Goal: Task Accomplishment & Management: Complete application form

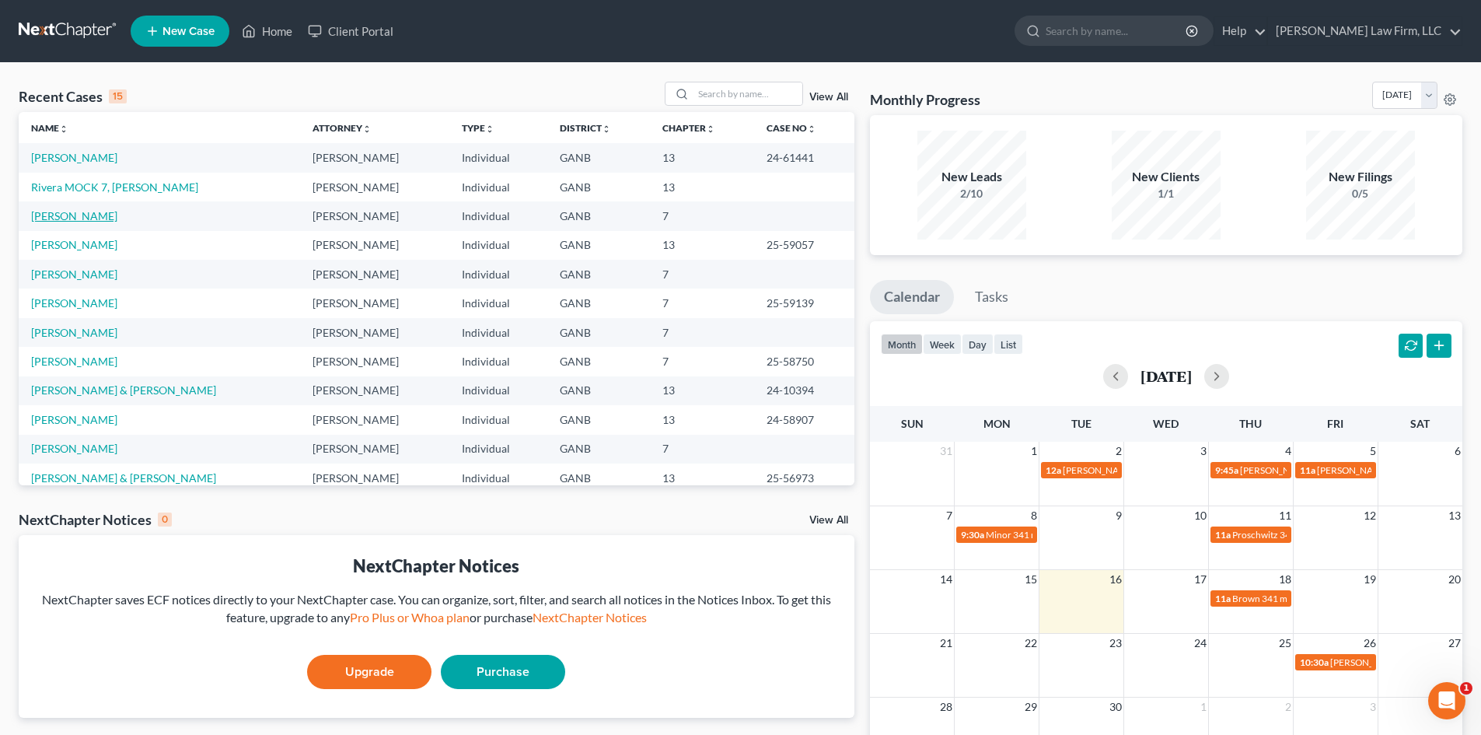
click at [61, 217] on link "[PERSON_NAME]" at bounding box center [74, 215] width 86 height 13
select select "10"
select select "6"
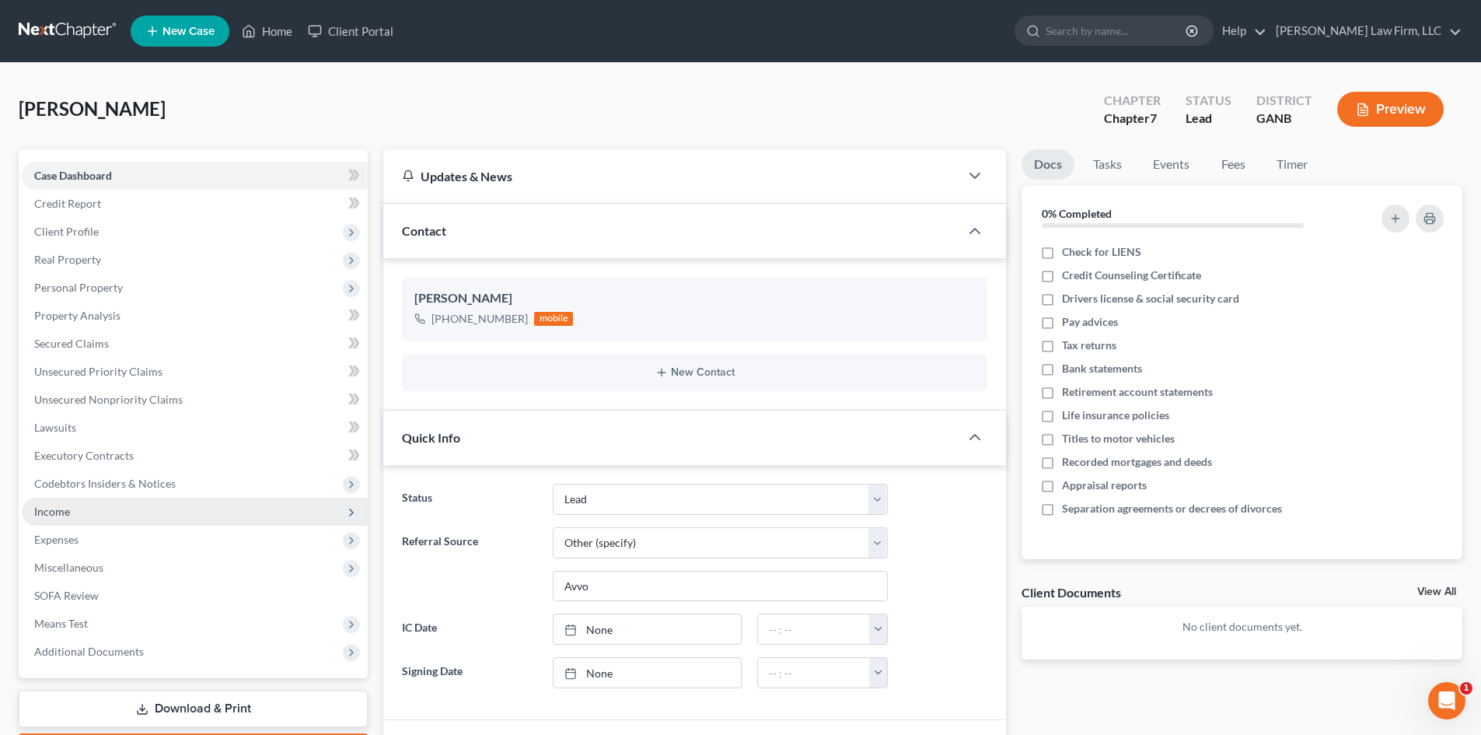
click at [68, 509] on span "Income" at bounding box center [52, 511] width 36 height 13
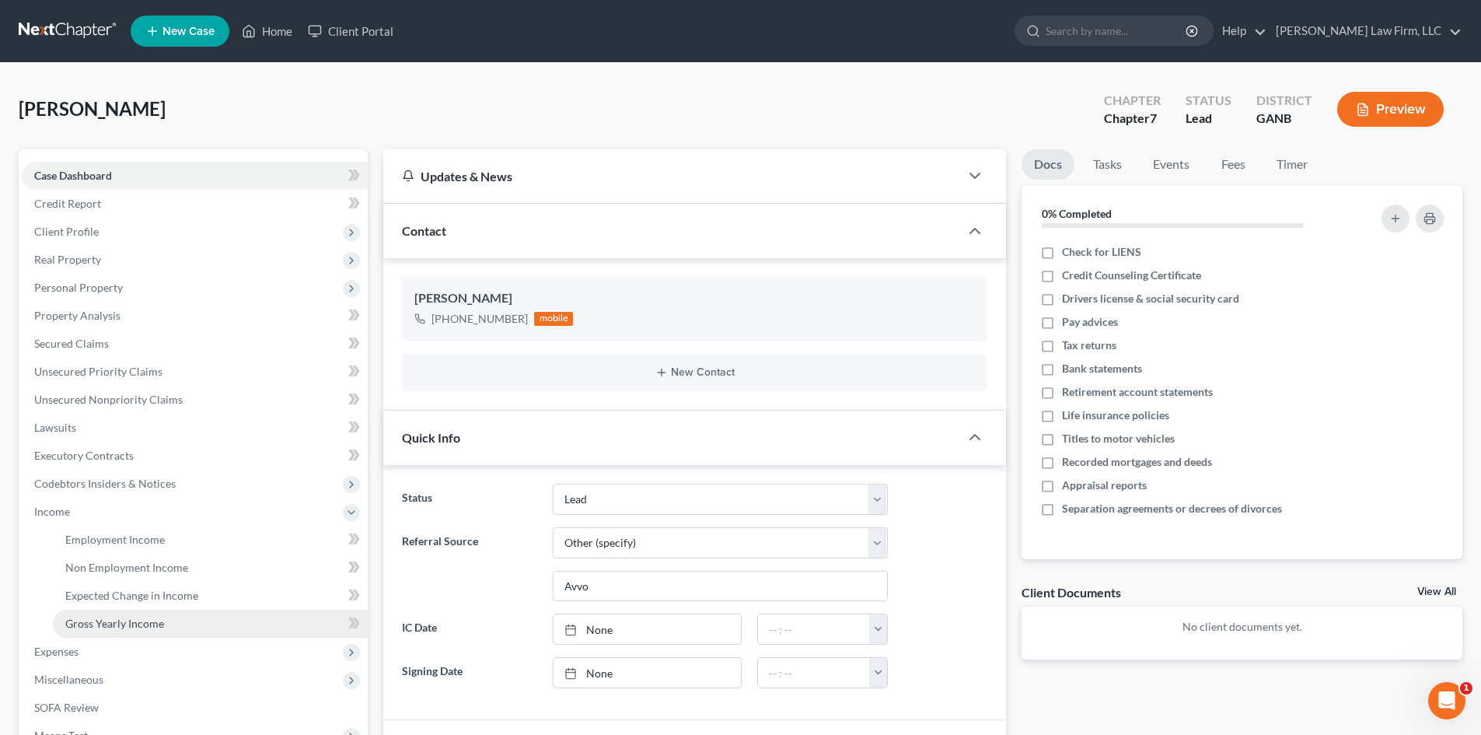
click at [105, 621] on span "Gross Yearly Income" at bounding box center [114, 622] width 99 height 13
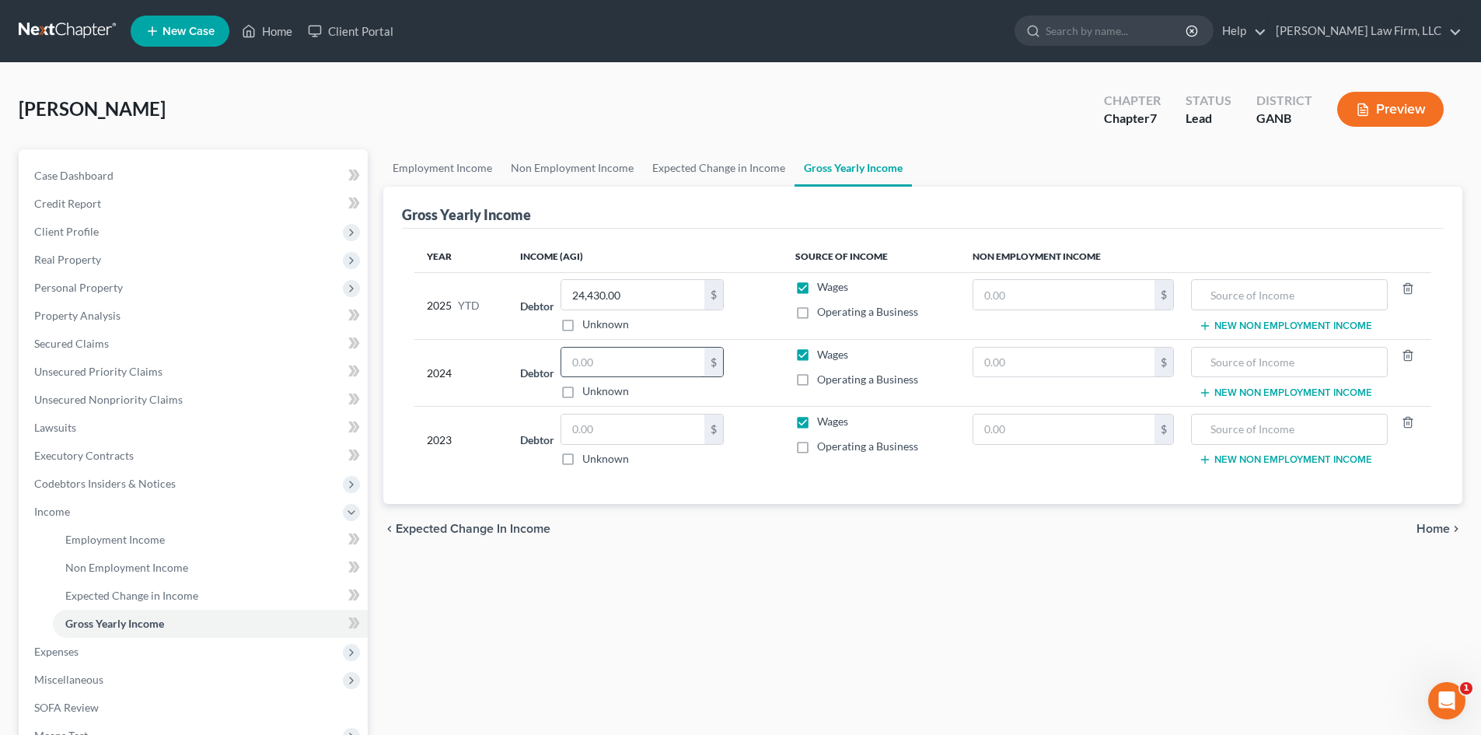
click at [613, 356] on input "text" at bounding box center [632, 362] width 143 height 30
type input "33,111"
click at [609, 434] on input "text" at bounding box center [632, 429] width 143 height 30
type input "2"
click at [642, 537] on div "chevron_left Expected Change in Income Home chevron_right" at bounding box center [922, 529] width 1079 height 50
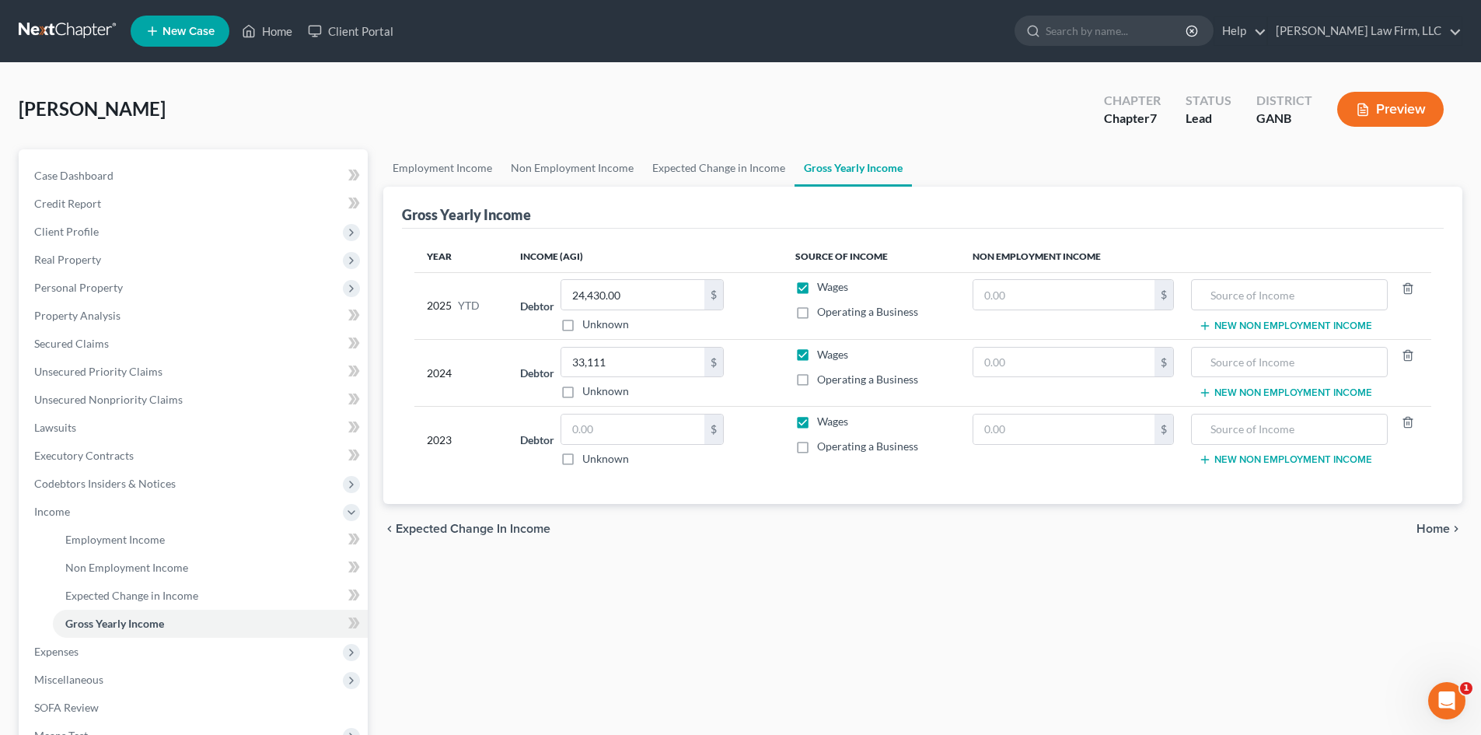
click at [522, 652] on div "Employment Income Non Employment Income Expected Change in Income Gross Yearly …" at bounding box center [922, 514] width 1095 height 730
click at [110, 493] on span "Codebtors Insiders & Notices" at bounding box center [195, 484] width 346 height 28
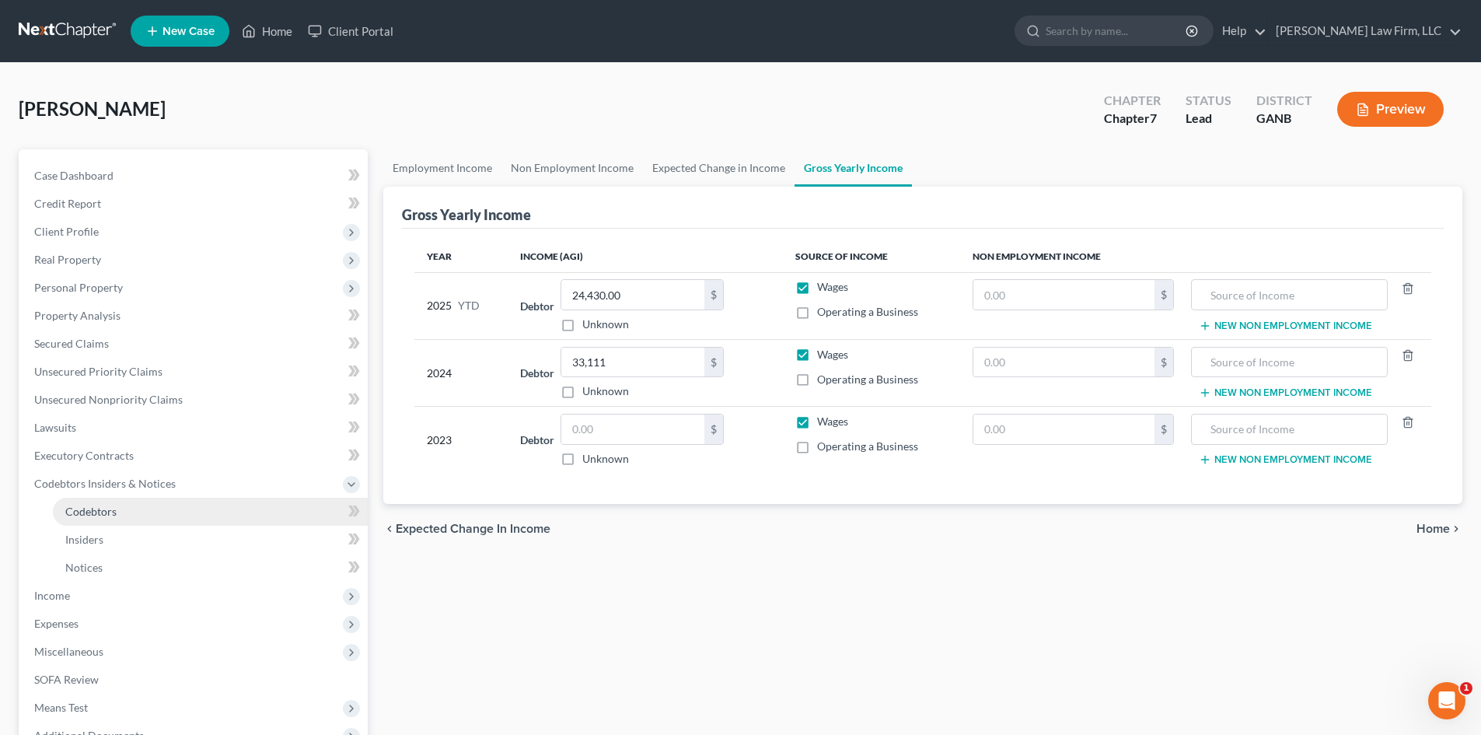
click at [96, 517] on span "Codebtors" at bounding box center [90, 511] width 51 height 13
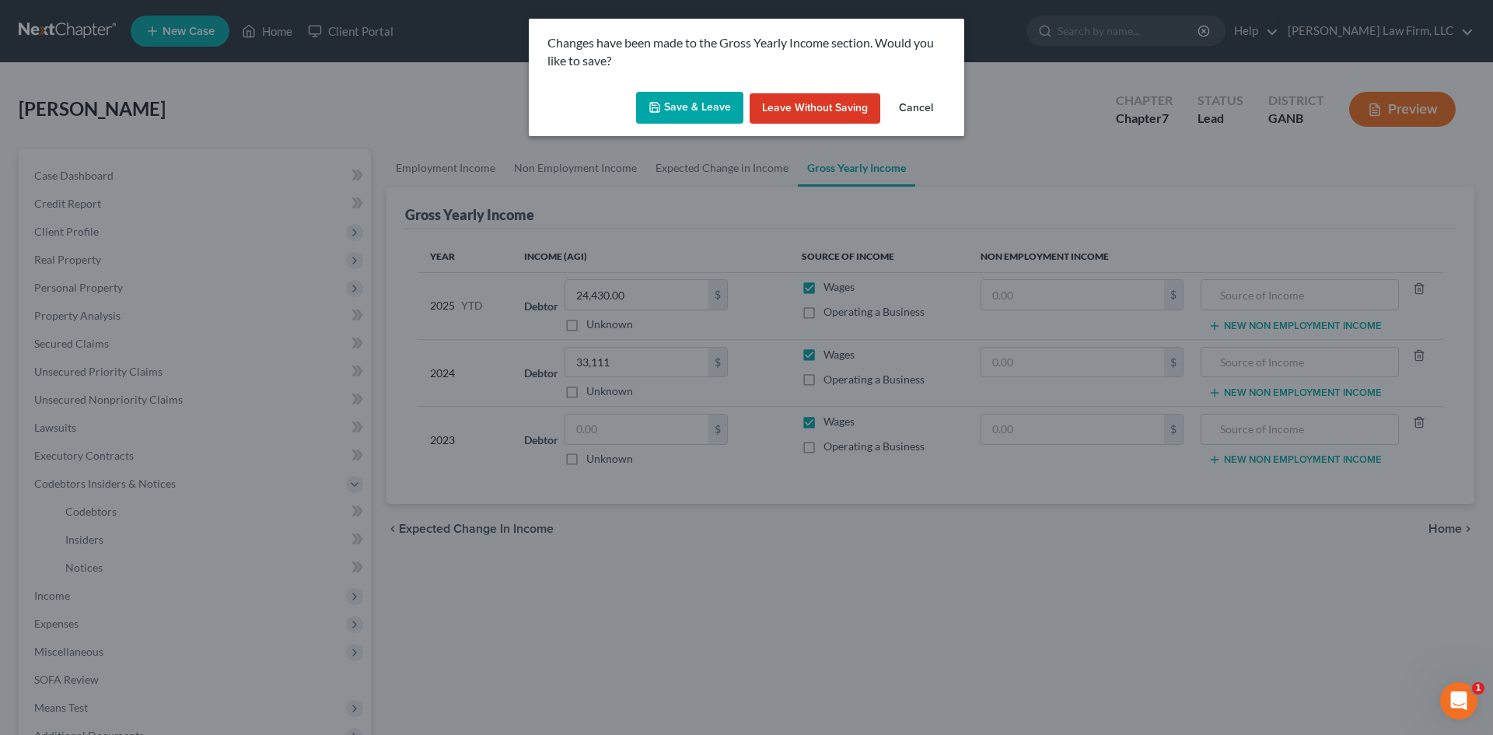
click at [700, 110] on button "Save & Leave" at bounding box center [689, 108] width 107 height 33
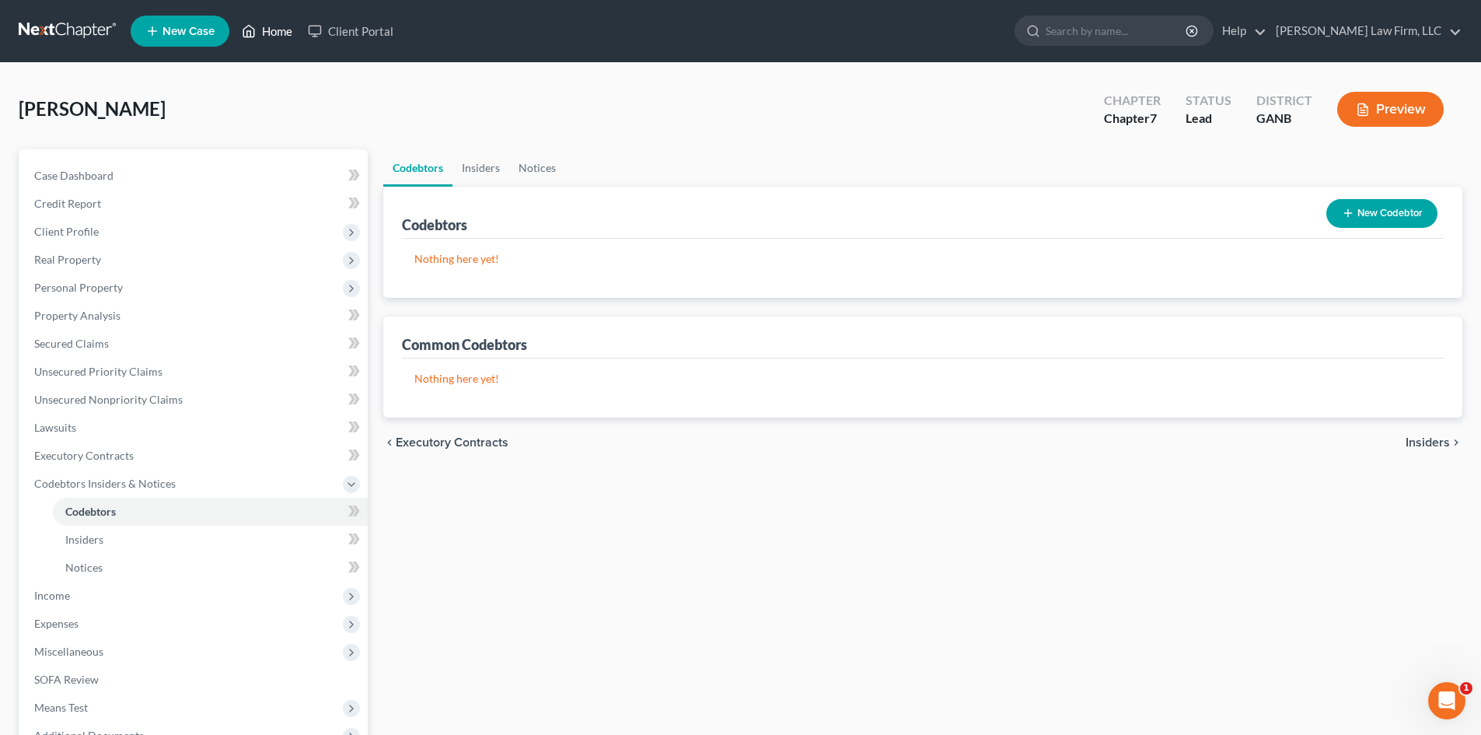
click at [287, 32] on link "Home" at bounding box center [267, 31] width 66 height 28
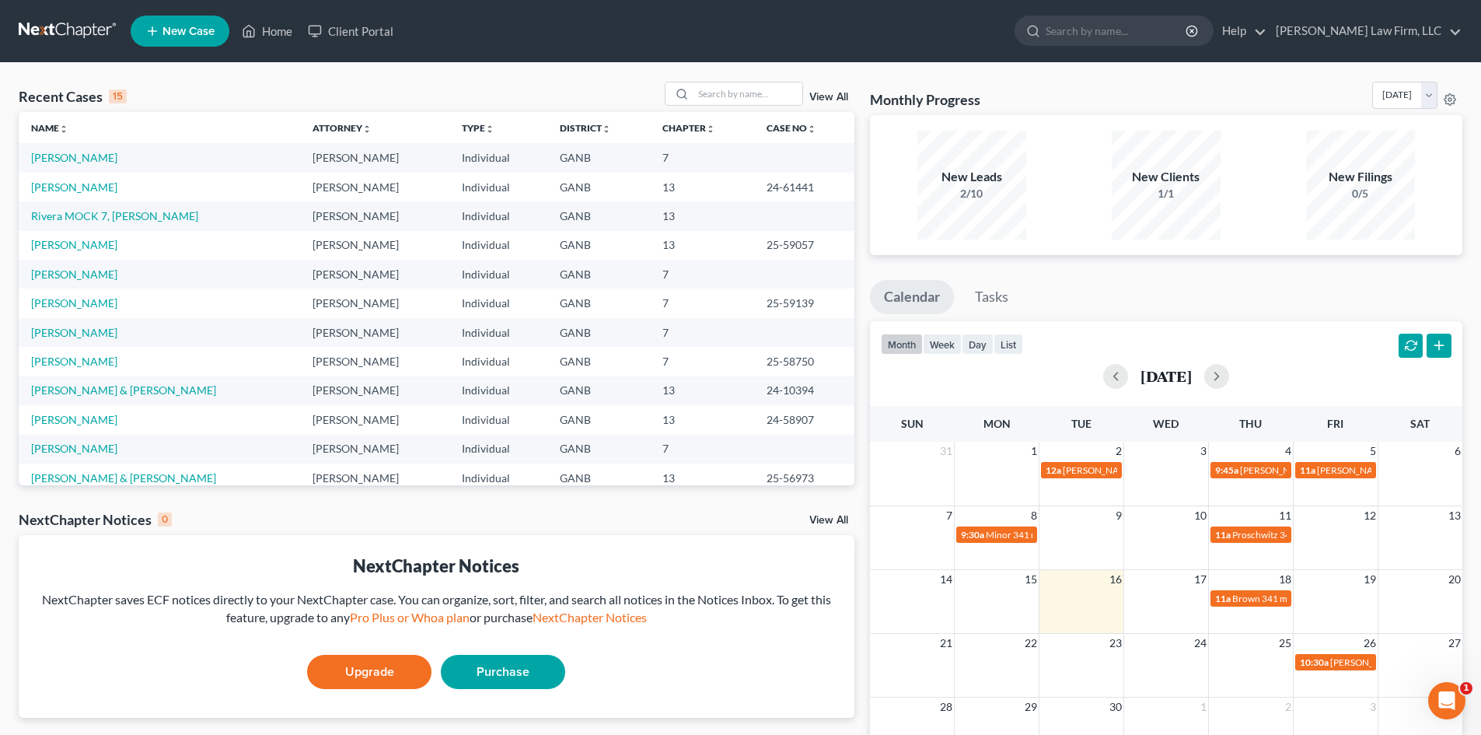
click at [82, 236] on td "[PERSON_NAME]" at bounding box center [159, 245] width 281 height 29
click at [79, 254] on td "[PERSON_NAME]" at bounding box center [159, 245] width 281 height 29
click at [80, 243] on link "[PERSON_NAME]" at bounding box center [74, 244] width 86 height 13
select select "6"
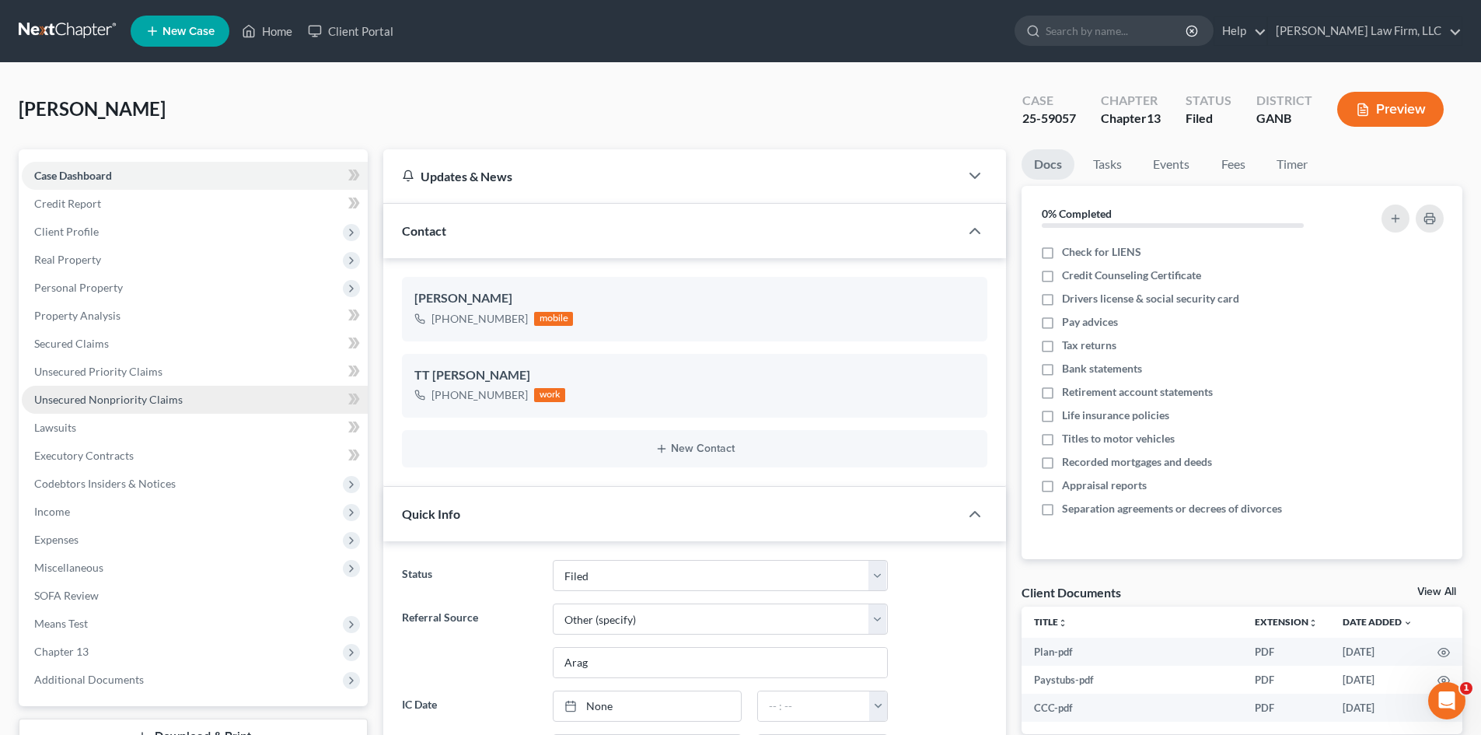
click at [79, 403] on span "Unsecured Nonpriority Claims" at bounding box center [108, 399] width 148 height 13
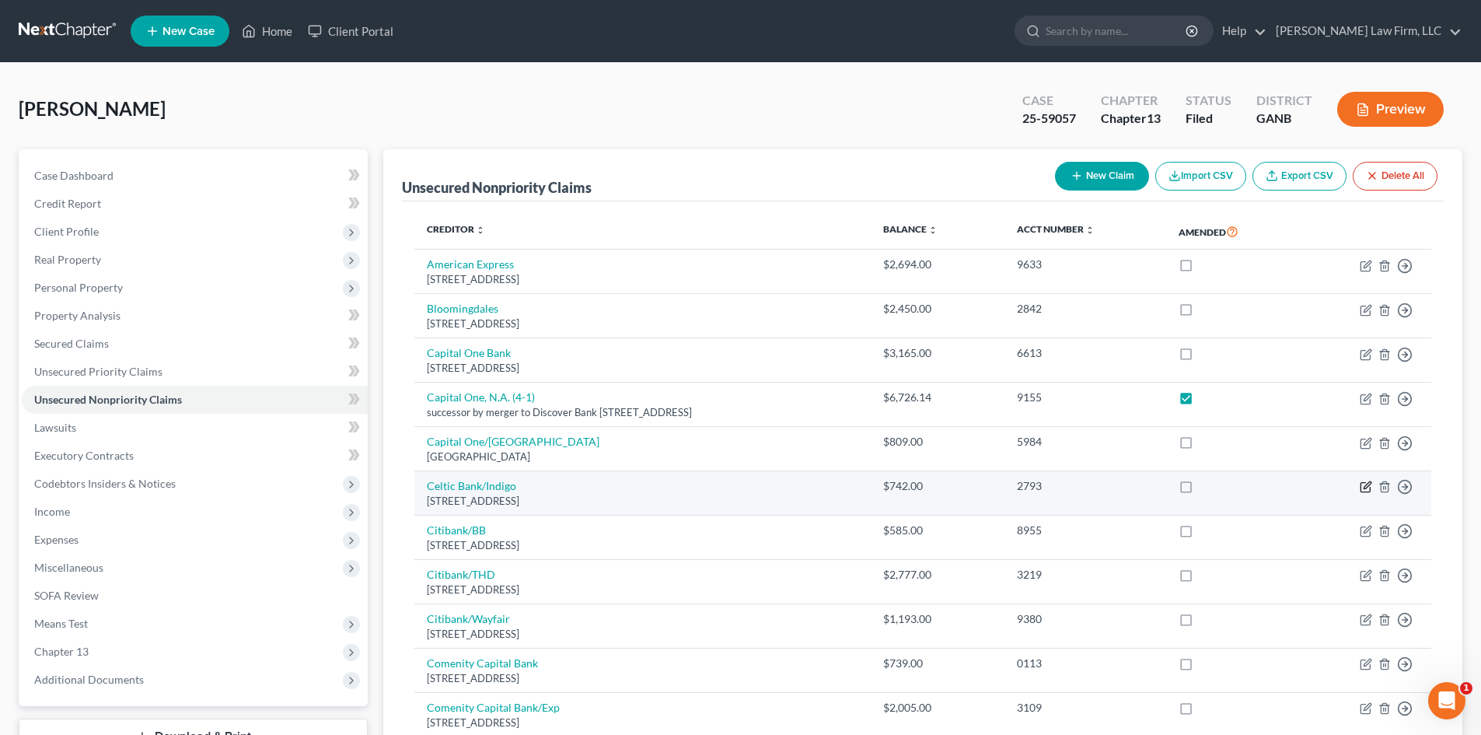
click at [1364, 486] on icon "button" at bounding box center [1366, 486] width 12 height 12
select select "38"
select select "2"
select select "0"
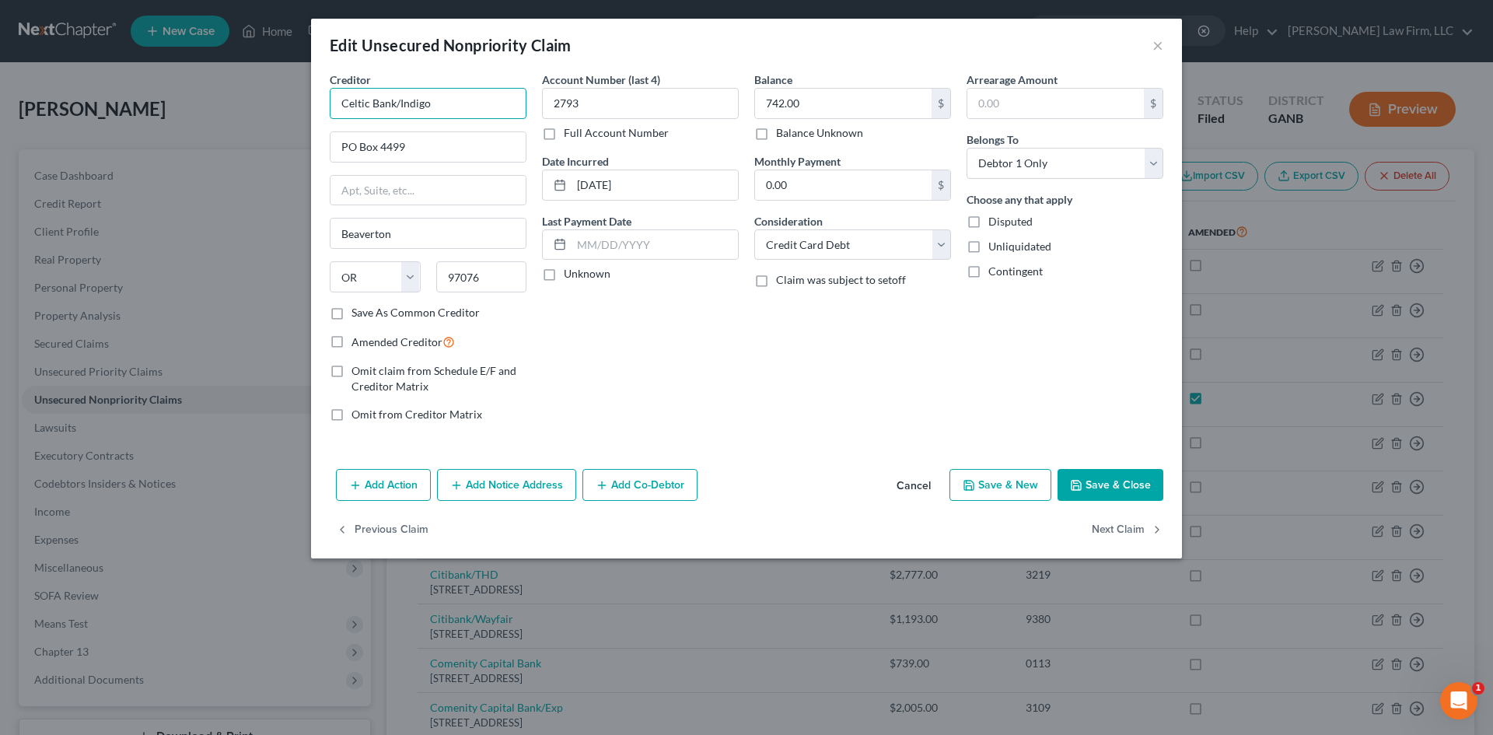
click at [460, 100] on input "Celtic Bank/Indigo" at bounding box center [428, 103] width 197 height 31
click at [464, 91] on input "Celtic Bank/Indigo" at bounding box center [428, 103] width 197 height 31
click at [463, 96] on input "Celtic Bank/Indigo" at bounding box center [428, 103] width 197 height 31
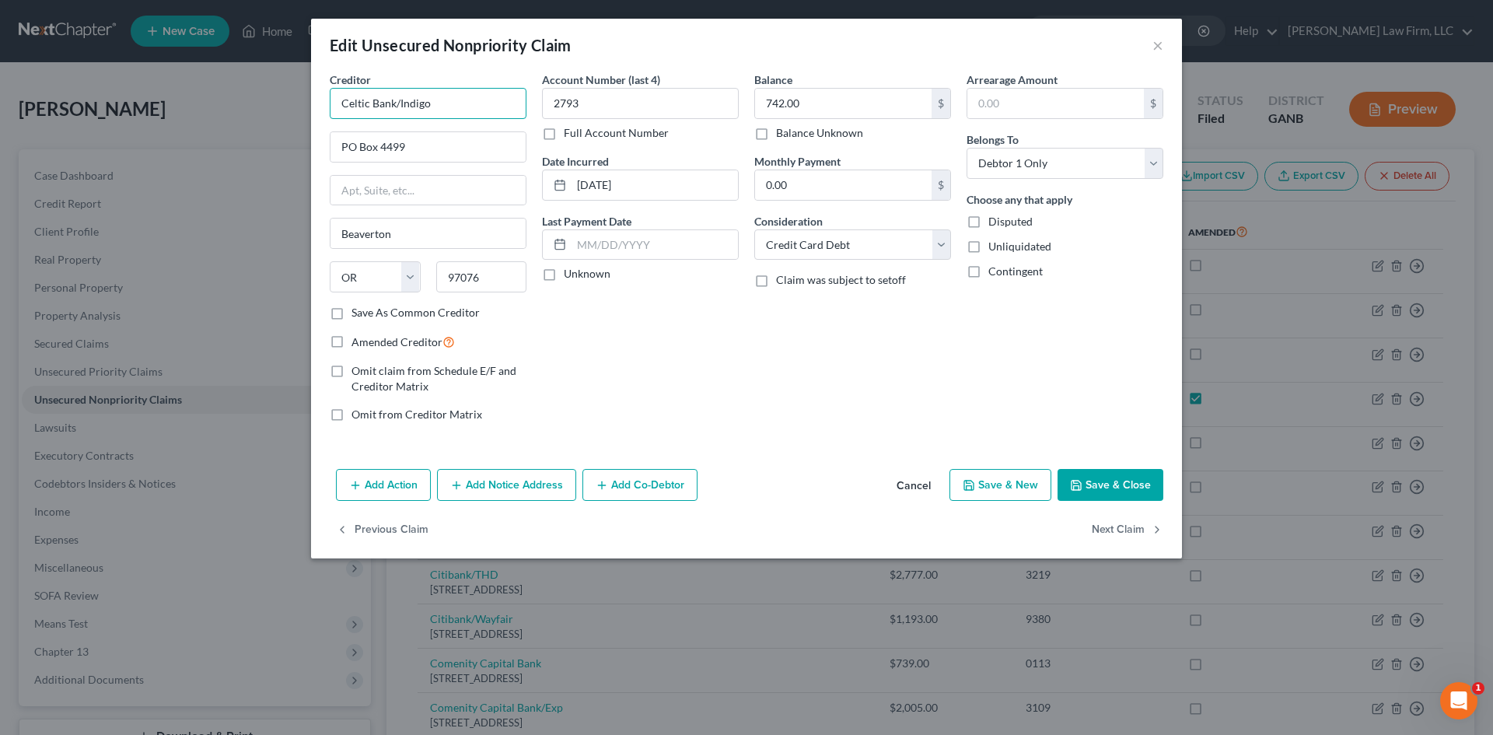
drag, startPoint x: 449, startPoint y: 107, endPoint x: 285, endPoint y: 117, distance: 164.4
click at [267, 110] on div "Edit Unsecured Nonpriority Claim × Creditor * Celtic Bank/Indigo PO Box 4499 Be…" at bounding box center [746, 367] width 1493 height 735
type input "u"
type input "Quantum3 Group LLC"
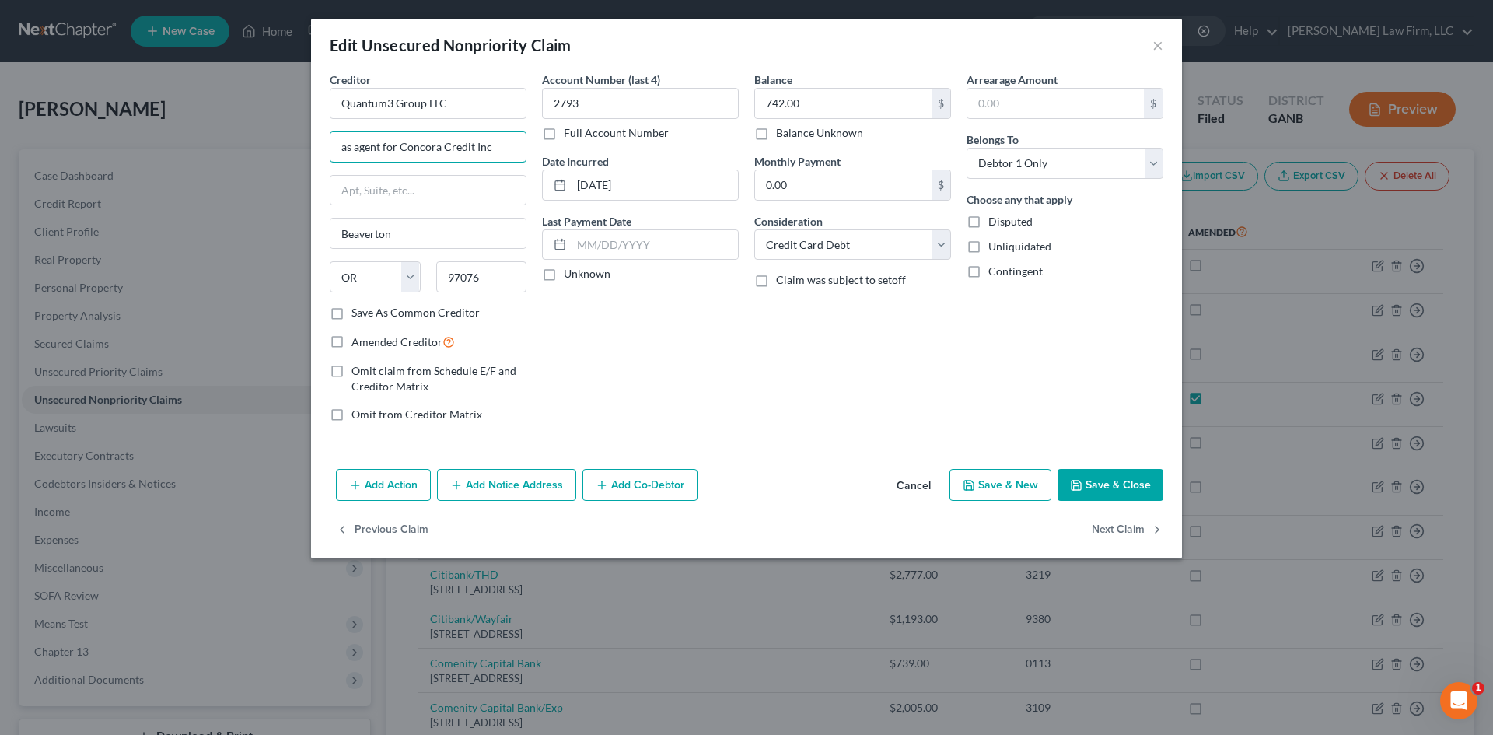
type input "as agent for Concora Credit Inc"
type input "PO Box 788"
type input "98083"
type input "Kirkland"
select select "50"
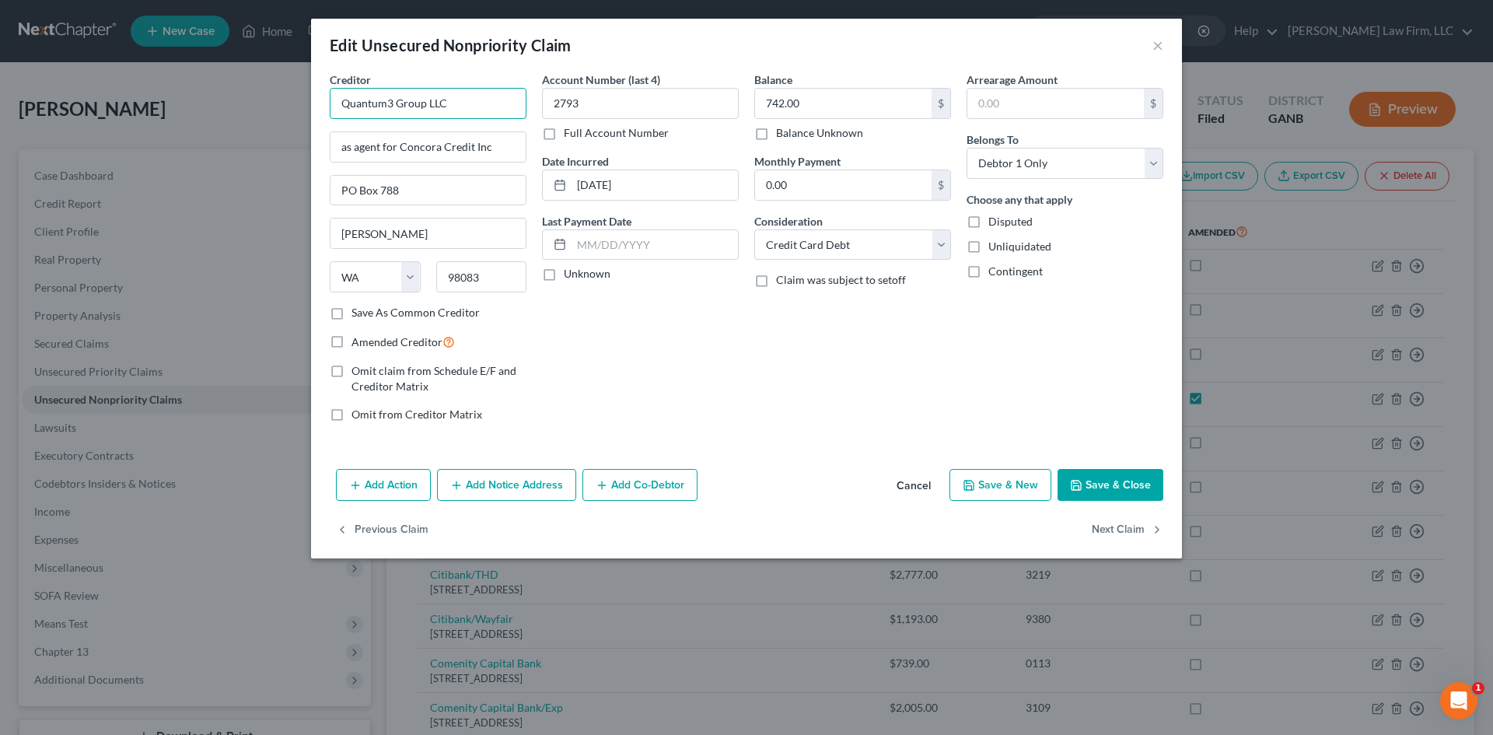
click at [500, 107] on input "Quantum3 Group LLC" at bounding box center [428, 103] width 197 height 31
type input "Quantum3 Group LLC (5-1)"
click at [351, 340] on label "Amended Creditor" at bounding box center [402, 342] width 103 height 18
click at [358, 340] on input "Amended Creditor" at bounding box center [363, 338] width 10 height 10
checkbox input "true"
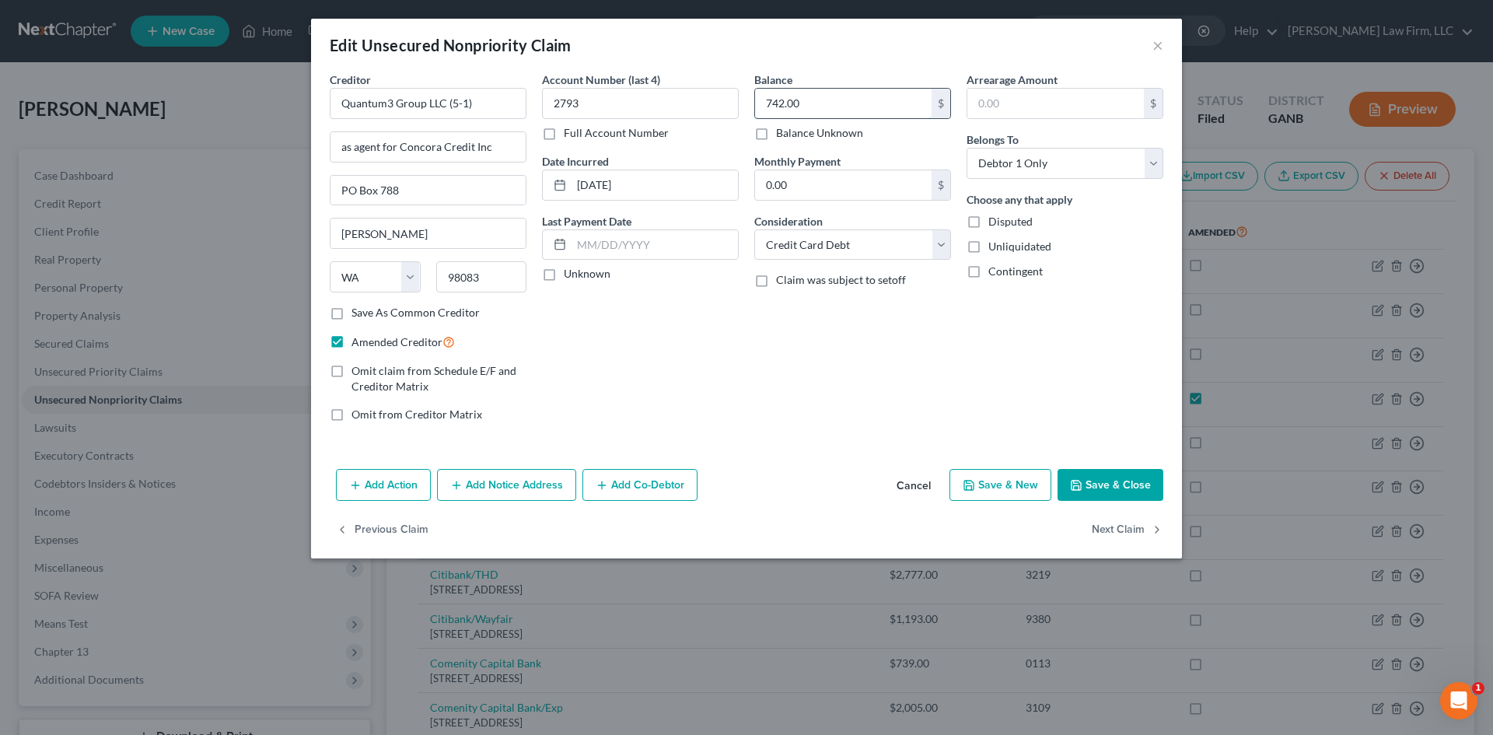
click at [806, 115] on input "742.00" at bounding box center [843, 104] width 176 height 30
type input "805.44"
click at [882, 308] on div "Balance 805.44 $ Balance Unknown Balance Undetermined 805.44 $ Balance Unknown …" at bounding box center [852, 253] width 212 height 363
click at [1098, 484] on button "Save & Close" at bounding box center [1110, 485] width 106 height 33
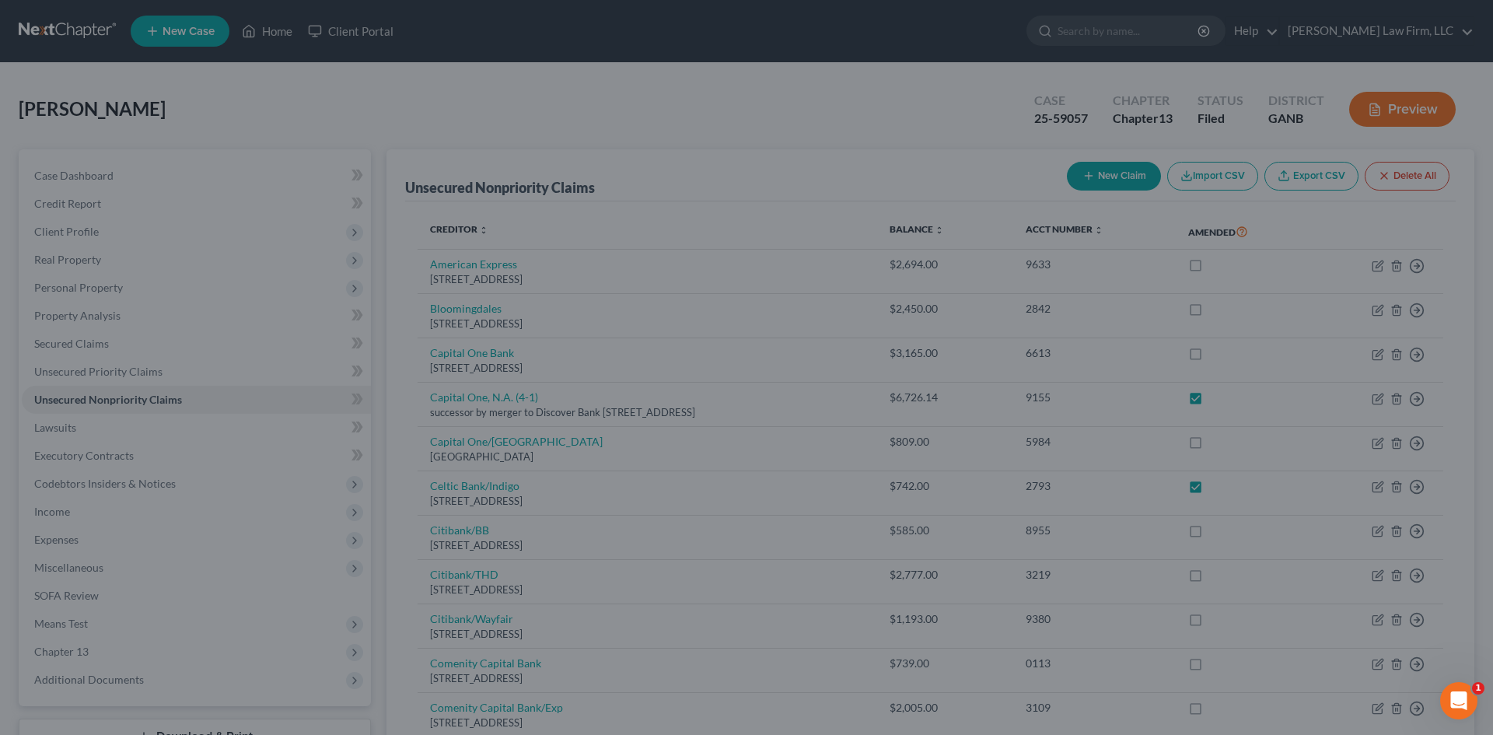
checkbox input "true"
